Goal: Information Seeking & Learning: Learn about a topic

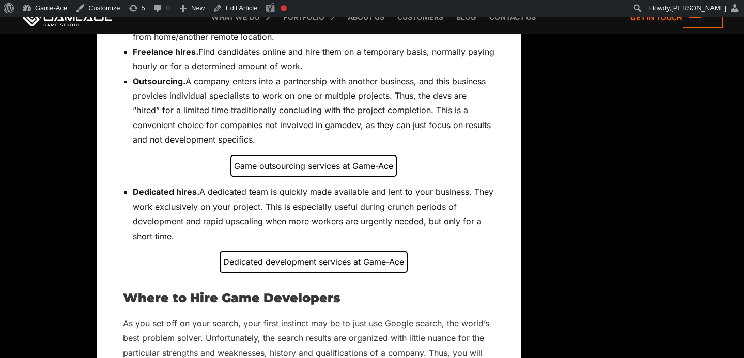
scroll to position [1581, 0]
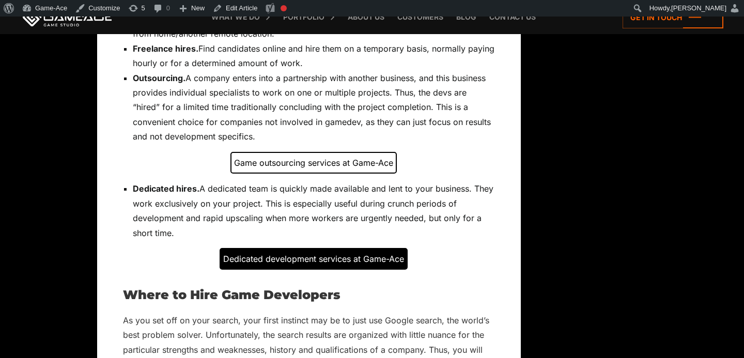
click at [277, 258] on div "Dedicated development services at Game-Ace" at bounding box center [314, 259] width 188 height 22
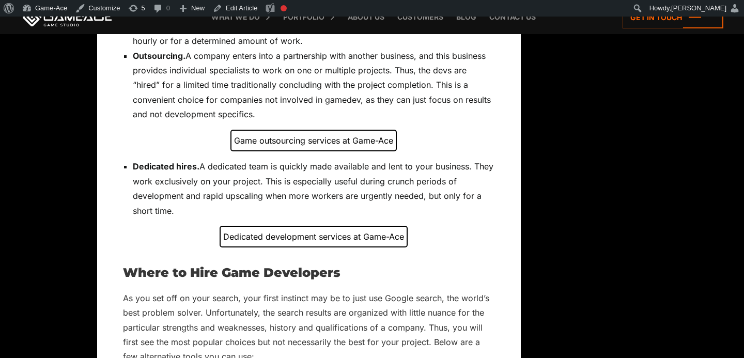
scroll to position [1606, 0]
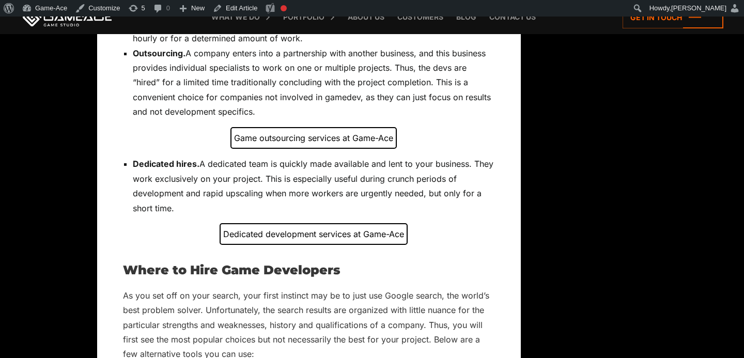
drag, startPoint x: 176, startPoint y: 209, endPoint x: 133, endPoint y: 164, distance: 62.5
click at [133, 164] on li "Dedicated hires. A dedicated team is quickly made available and lent to your bu…" at bounding box center [314, 186] width 362 height 59
click at [199, 169] on li "Dedicated hires. A dedicated team is quickly made available and lent to your bu…" at bounding box center [314, 186] width 362 height 59
drag, startPoint x: 193, startPoint y: 164, endPoint x: 134, endPoint y: 167, distance: 59.0
click at [134, 167] on span "Dedicated hires." at bounding box center [166, 164] width 67 height 10
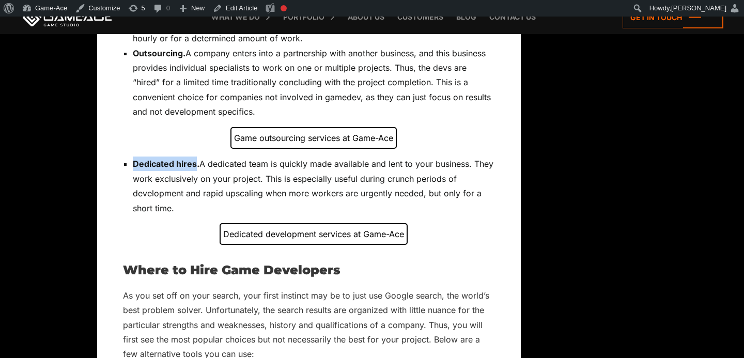
copy span "Dedicated hires"
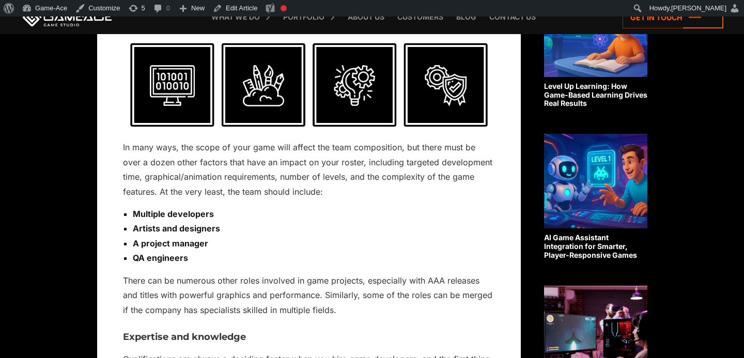
scroll to position [1486, 0]
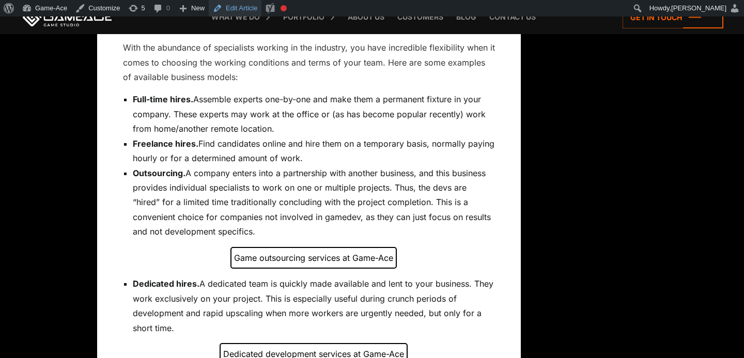
click at [240, 6] on link "Edit Article" at bounding box center [235, 8] width 53 height 17
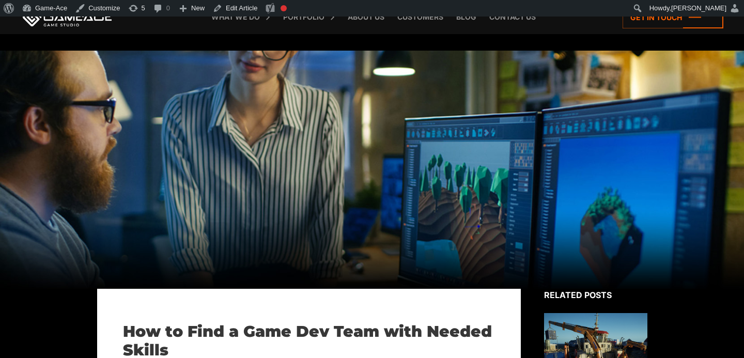
scroll to position [1583, 0]
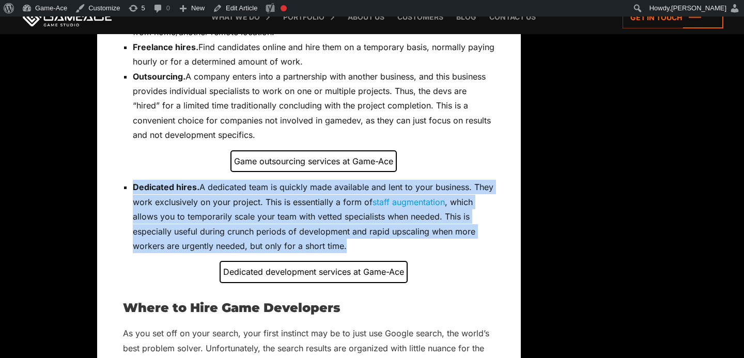
drag, startPoint x: 350, startPoint y: 246, endPoint x: 128, endPoint y: 191, distance: 228.9
click at [133, 191] on li "Dedicated hires. A dedicated team is quickly made available and lent to your bu…" at bounding box center [314, 216] width 362 height 73
copy li "Dedicated hires. A dedicated team is quickly made available and lent to your bu…"
click at [237, 9] on link "Edit Article" at bounding box center [235, 8] width 53 height 17
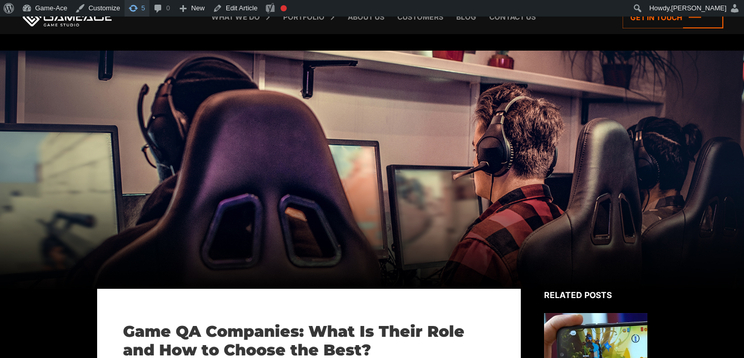
scroll to position [634, 0]
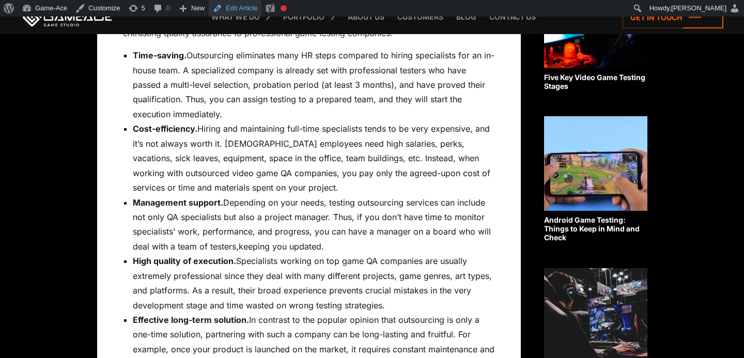
click at [240, 5] on link "Edit Article" at bounding box center [235, 8] width 53 height 17
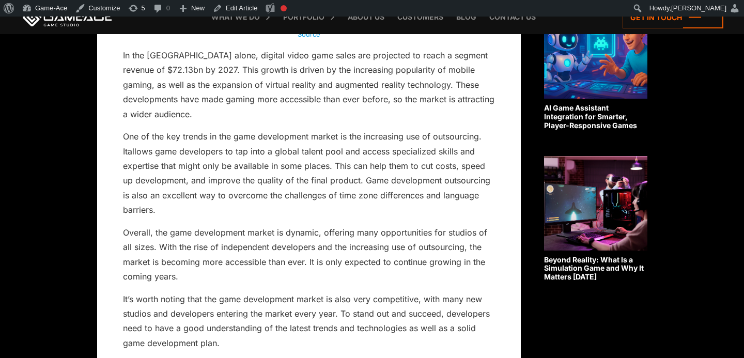
scroll to position [765, 0]
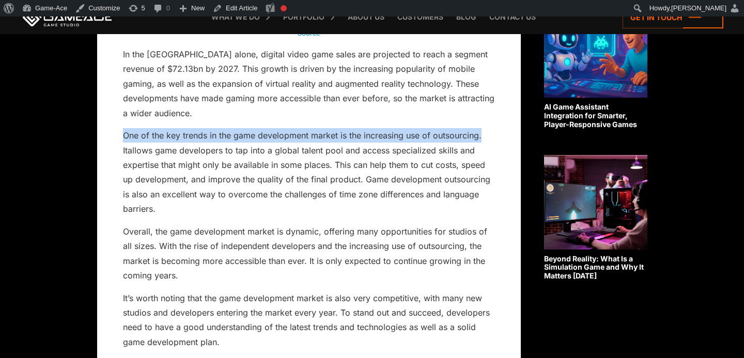
drag, startPoint x: 121, startPoint y: 121, endPoint x: 484, endPoint y: 124, distance: 362.7
copy p "One of the key trends in the game development market is the increasing use of o…"
click at [256, 7] on link "Edit Article" at bounding box center [235, 8] width 53 height 17
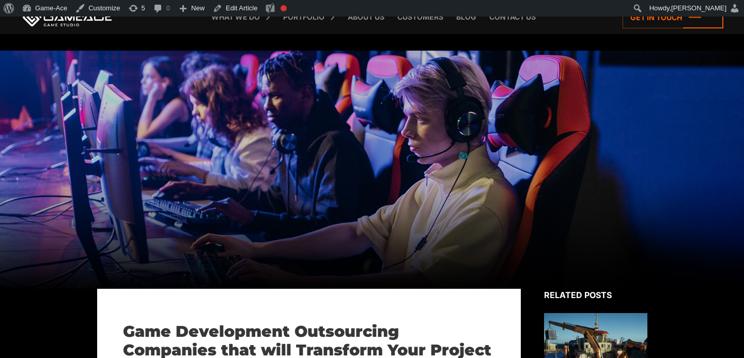
scroll to position [698, 0]
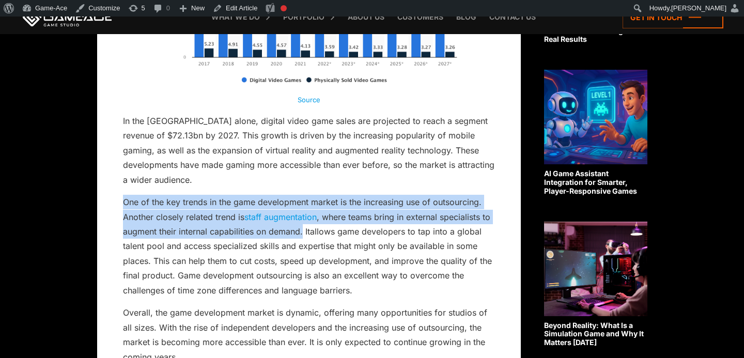
drag, startPoint x: 303, startPoint y: 218, endPoint x: 122, endPoint y: 189, distance: 183.2
copy p "One of the key trends in the game development market is the increasing use of o…"
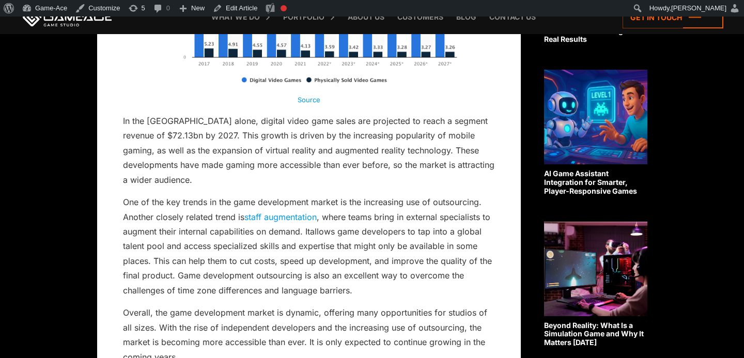
click at [290, 212] on link "staff augmentation" at bounding box center [280, 217] width 72 height 10
